Goal: Navigation & Orientation: Go to known website

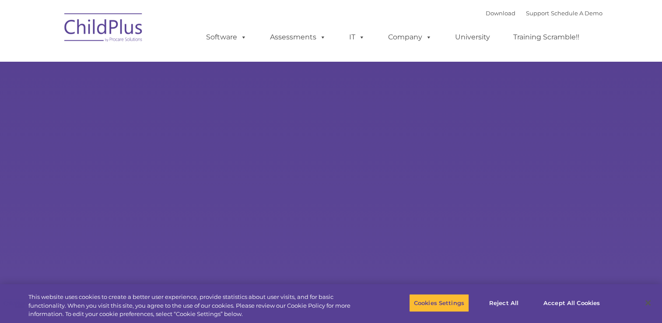
type input ""
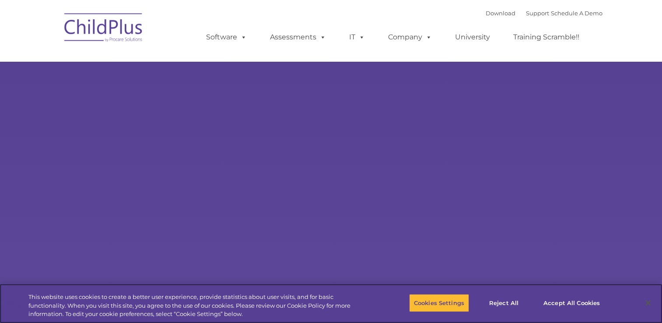
select select "MEDIUM"
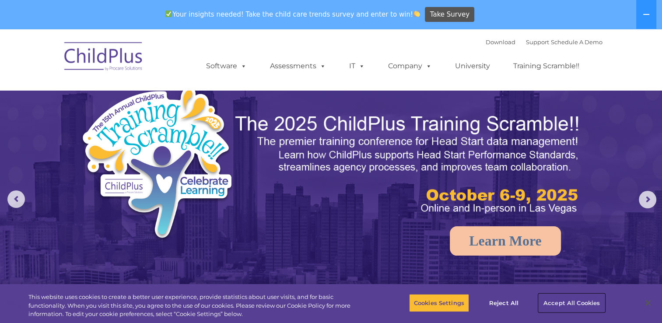
click at [568, 304] on button "Accept All Cookies" at bounding box center [572, 303] width 66 height 18
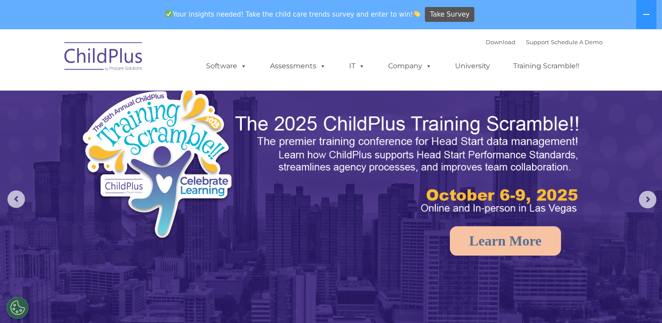
select select "MEDIUM"
click at [649, 17] on icon at bounding box center [646, 14] width 7 height 7
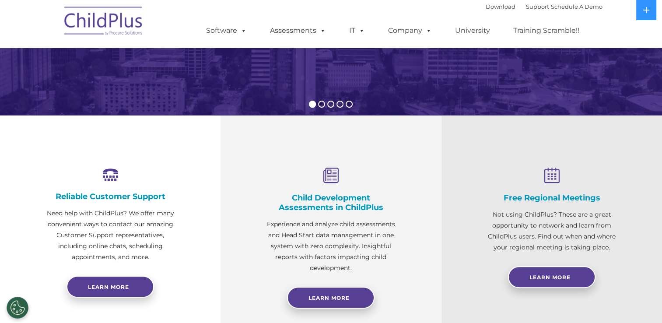
scroll to position [222, 0]
